Goal: Information Seeking & Learning: Learn about a topic

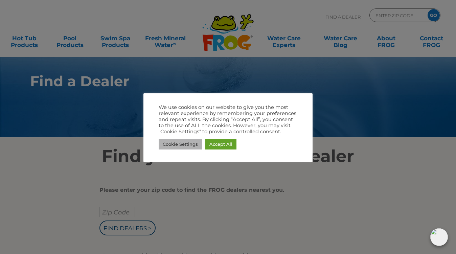
click at [187, 146] on link "Cookie Settings" at bounding box center [180, 144] width 43 height 10
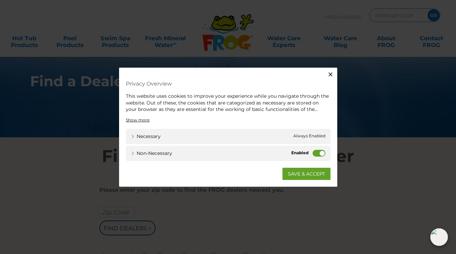
click at [313, 154] on label "Non-necessary" at bounding box center [318, 152] width 13 height 7
click at [0, 0] on input "Non-necessary" at bounding box center [0, 0] width 0 height 0
click at [301, 175] on link "SAVE & ACCEPT" at bounding box center [306, 173] width 48 height 12
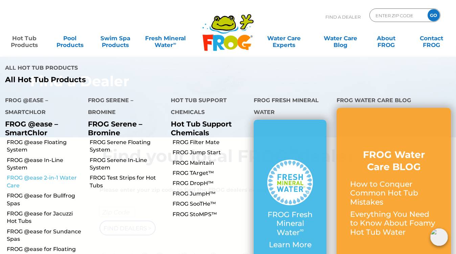
click at [46, 174] on link "FROG @ease 2-in-1 Water Care" at bounding box center [45, 181] width 76 height 15
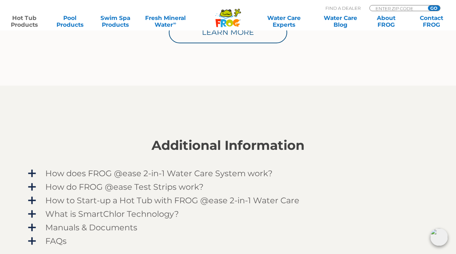
scroll to position [498, 0]
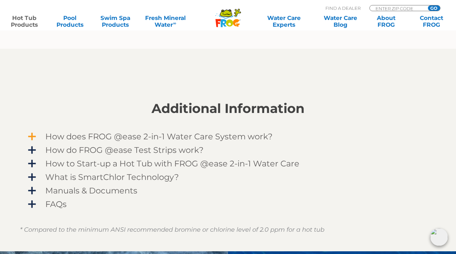
click at [211, 136] on span "How does FROG @ease 2-in-1 Water Care System work?" at bounding box center [231, 136] width 393 height 9
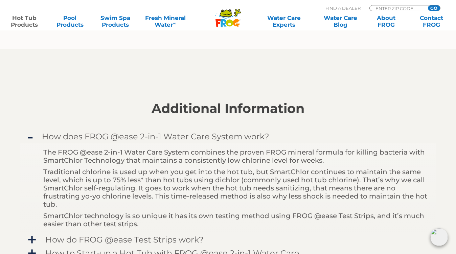
scroll to position [554, 0]
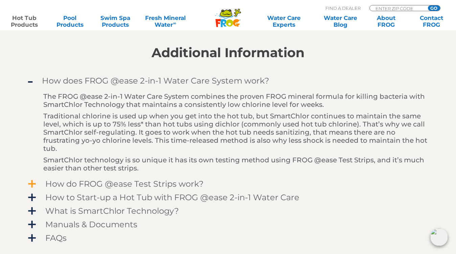
click at [150, 184] on span "How do FROG @ease Test Strips work?" at bounding box center [231, 183] width 393 height 9
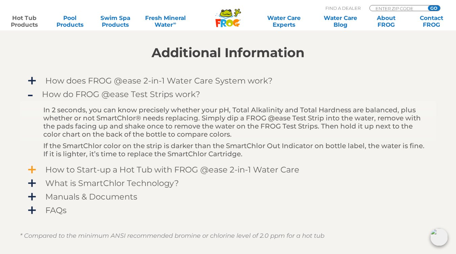
click at [193, 170] on span "How to Start-up a Hot Tub with FROG @ease 2-in-1 Water Care" at bounding box center [231, 169] width 393 height 9
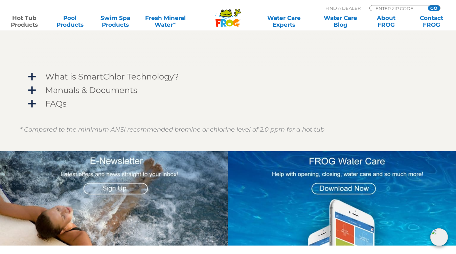
scroll to position [831, 0]
